Goal: Task Accomplishment & Management: Use online tool/utility

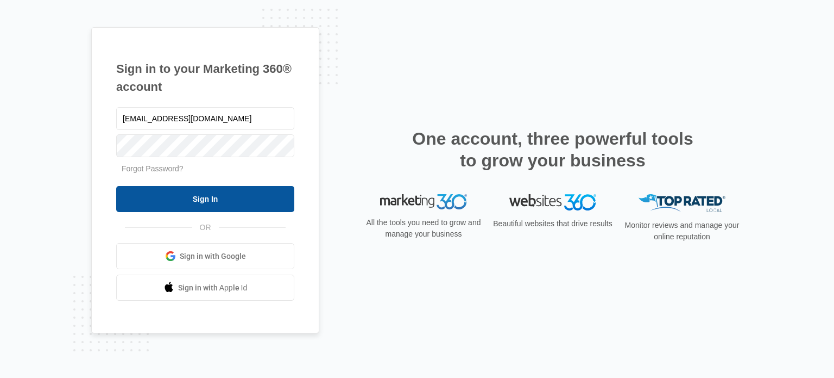
click at [202, 202] on input "Sign In" at bounding box center [205, 199] width 178 height 26
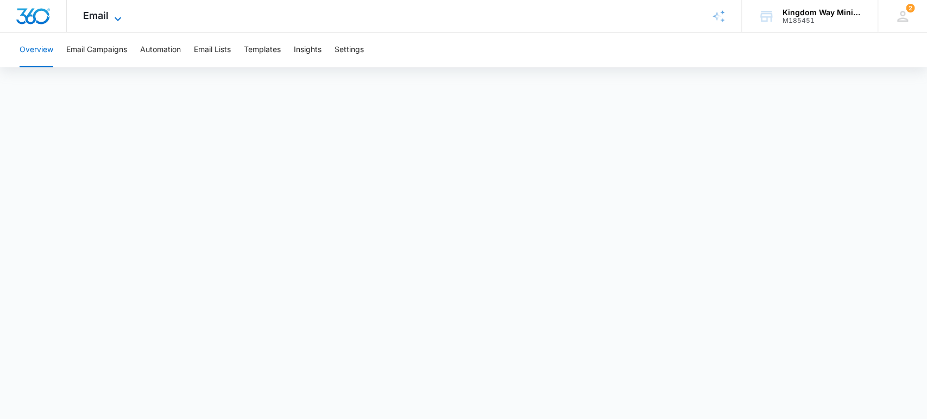
click at [113, 16] on icon at bounding box center [117, 18] width 13 height 13
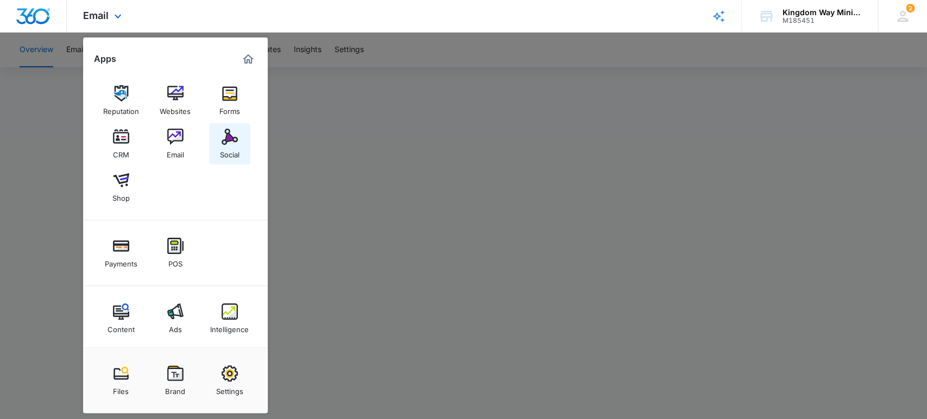
click at [222, 137] on img at bounding box center [230, 137] width 16 height 16
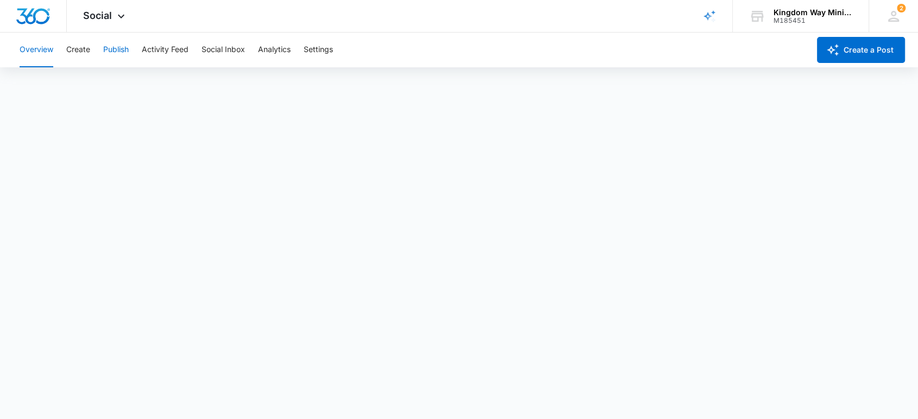
click at [115, 49] on button "Publish" at bounding box center [116, 50] width 26 height 35
click at [114, 53] on button "Publish" at bounding box center [116, 50] width 26 height 35
